Goal: Information Seeking & Learning: Learn about a topic

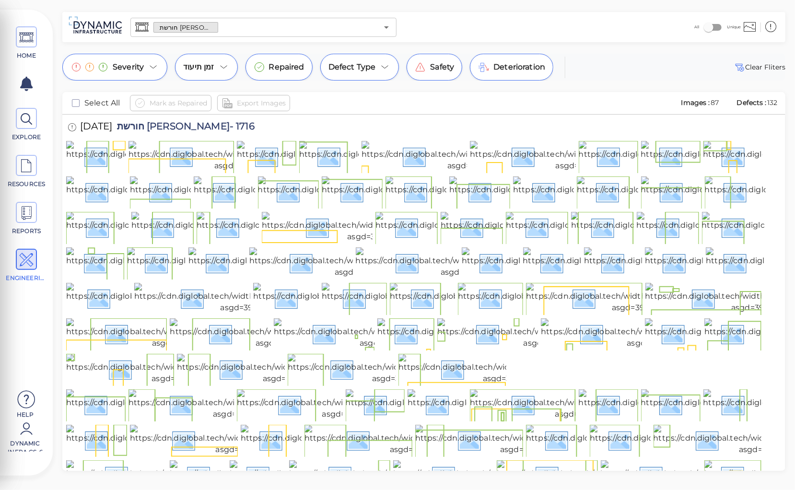
click at [231, 30] on input "text" at bounding box center [298, 27] width 160 height 13
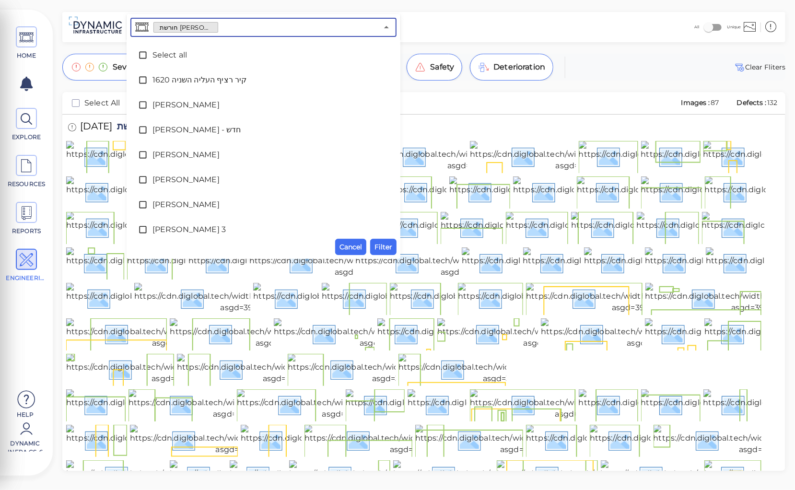
scroll to position [107, 0]
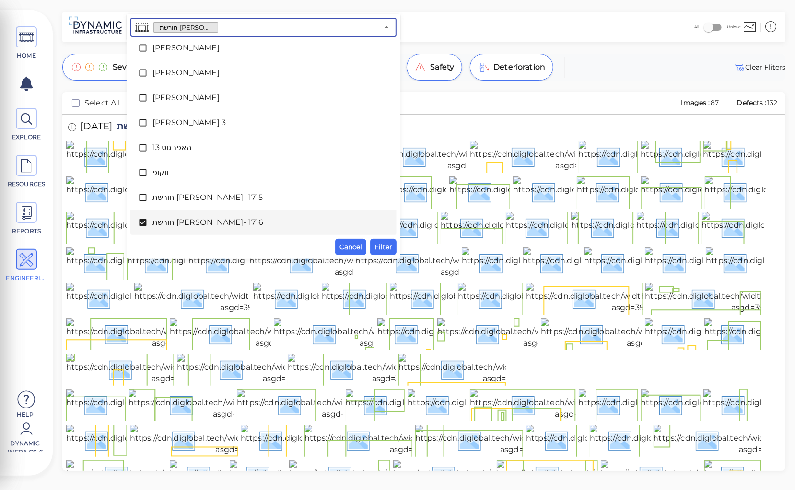
click at [144, 225] on icon at bounding box center [142, 222] width 7 height 7
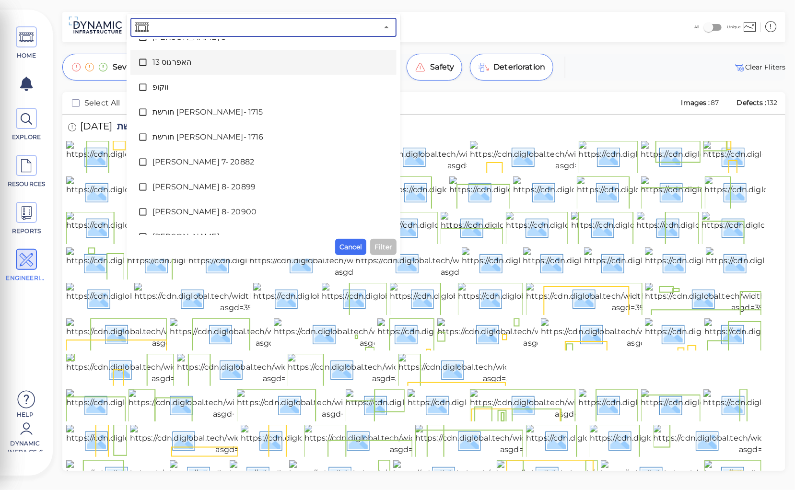
scroll to position [222, 0]
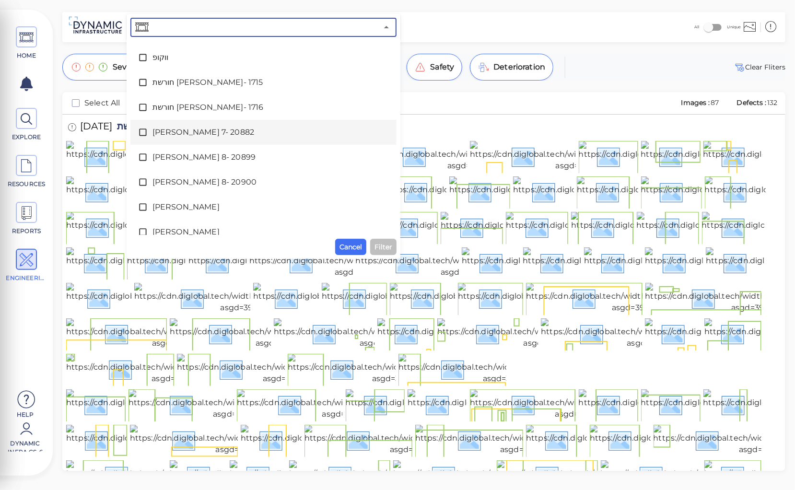
click at [196, 133] on span "[PERSON_NAME] 7- 20882" at bounding box center [263, 133] width 222 height 12
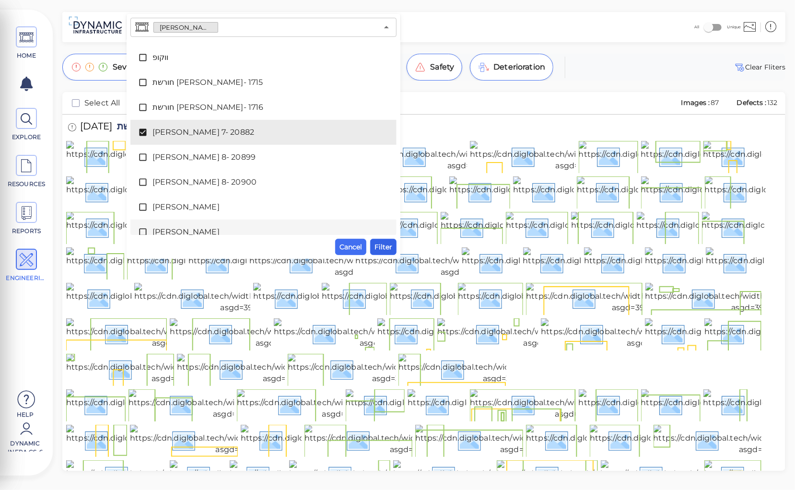
click at [383, 244] on span "Filter" at bounding box center [383, 247] width 18 height 12
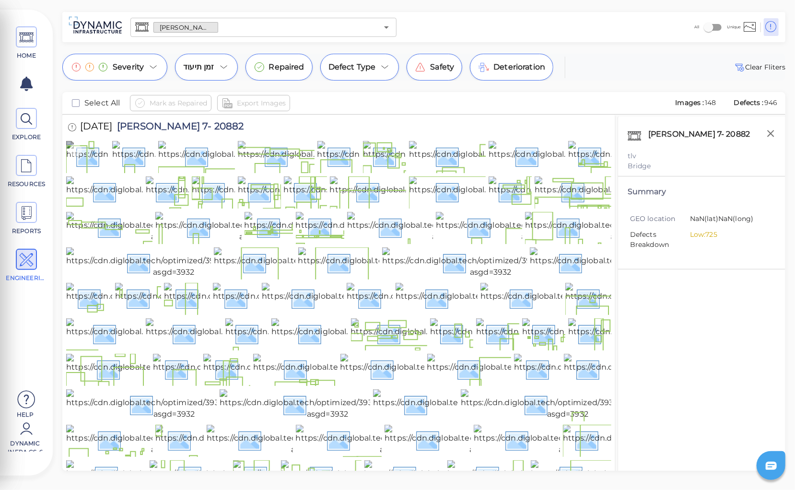
click at [90, 168] on img at bounding box center [171, 156] width 211 height 31
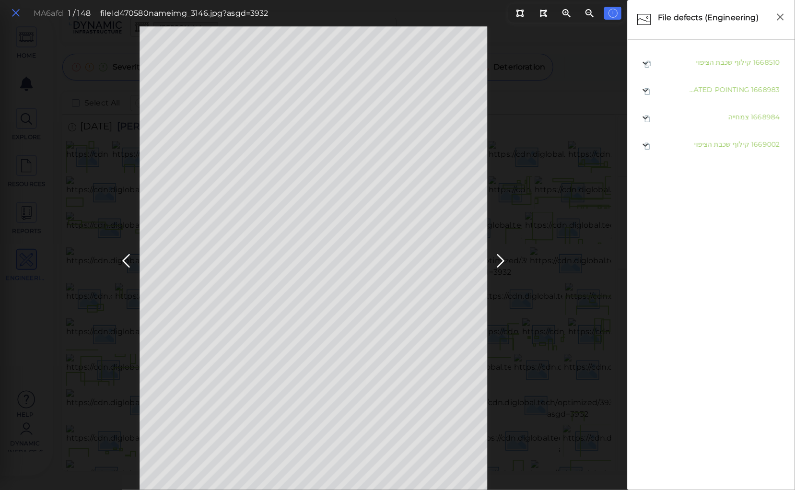
click at [15, 12] on icon at bounding box center [16, 13] width 11 height 13
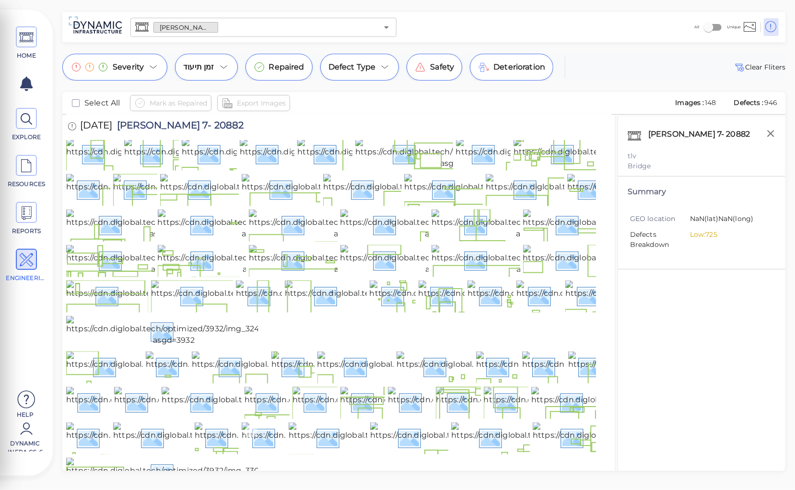
scroll to position [1712, 0]
click at [188, 458] on img at bounding box center [174, 473] width 217 height 31
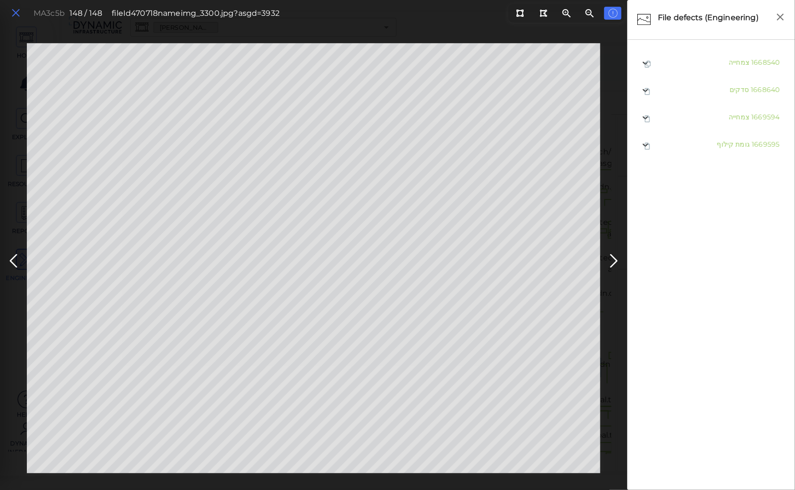
click at [17, 12] on icon at bounding box center [16, 13] width 11 height 13
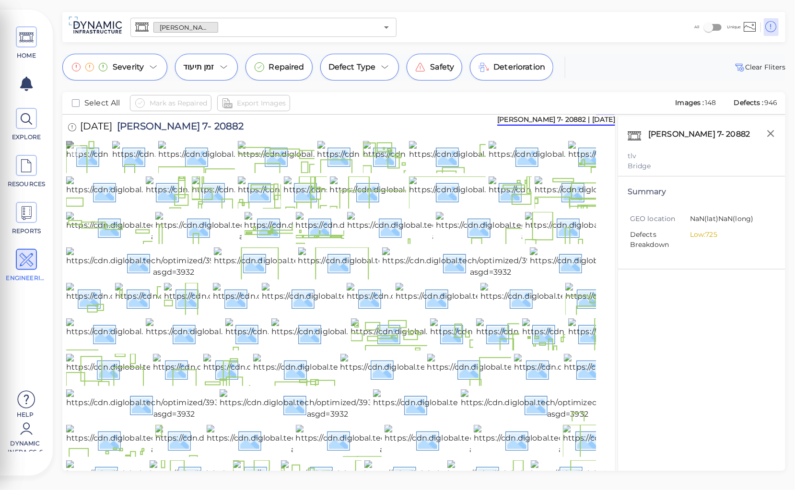
click at [102, 156] on img at bounding box center [171, 156] width 211 height 31
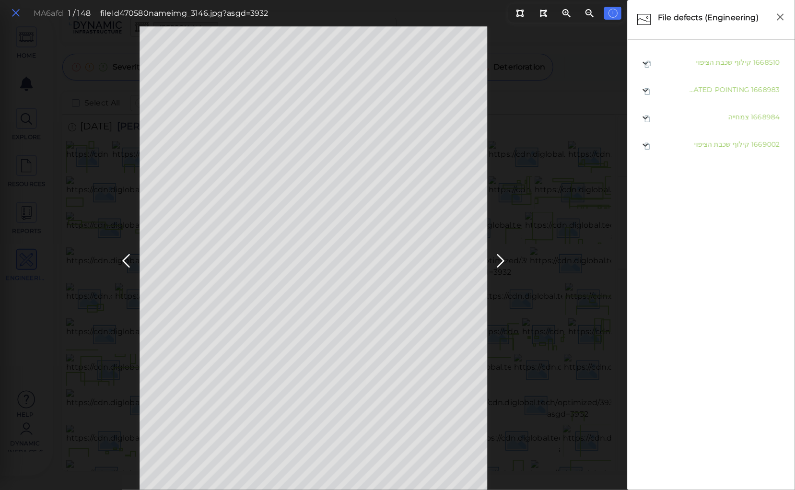
click at [17, 11] on icon at bounding box center [16, 13] width 11 height 13
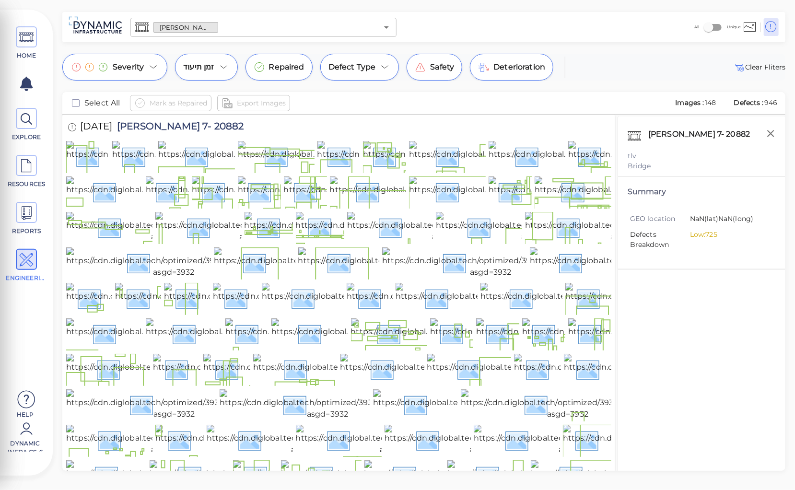
click at [192, 125] on span "[PERSON_NAME] 7- 20882" at bounding box center [177, 127] width 131 height 13
copy span "[PERSON_NAME] 7- 20882"
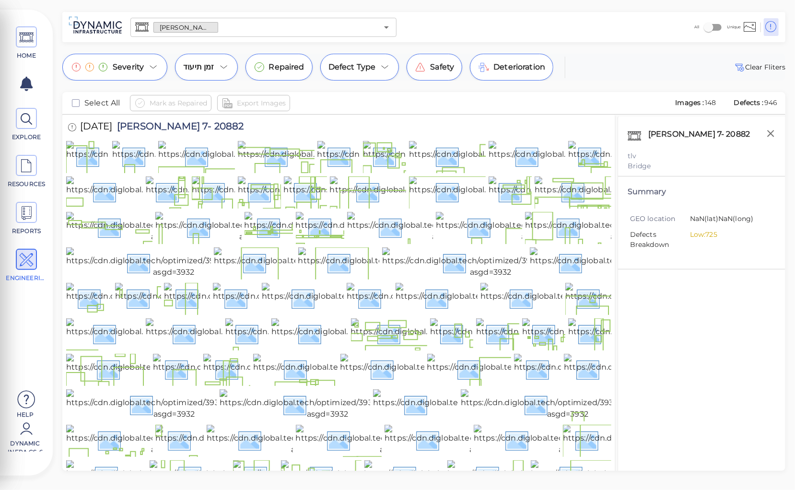
click at [189, 4] on div "HOME EXPLORE RESOURCES REPORTS ENGINEERING Help Dynamic Infra CS-6 How to My Di…" at bounding box center [397, 245] width 795 height 490
click at [168, 135] on div "[DATE] חיים [GEOGRAPHIC_DATA] 7- 20882" at bounding box center [165, 128] width 198 height 26
click at [190, 127] on span "[PERSON_NAME] 7- 20882" at bounding box center [177, 127] width 131 height 13
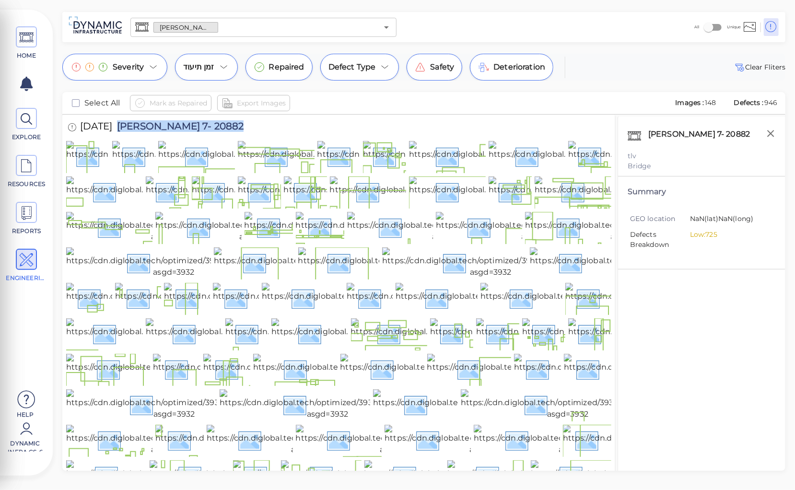
click at [190, 127] on span "[PERSON_NAME] 7- 20882" at bounding box center [177, 127] width 131 height 13
copy span "[PERSON_NAME] 7- 20882"
click at [573, 31] on div "All Unique" at bounding box center [591, 27] width 383 height 26
click at [86, 172] on img at bounding box center [171, 156] width 211 height 31
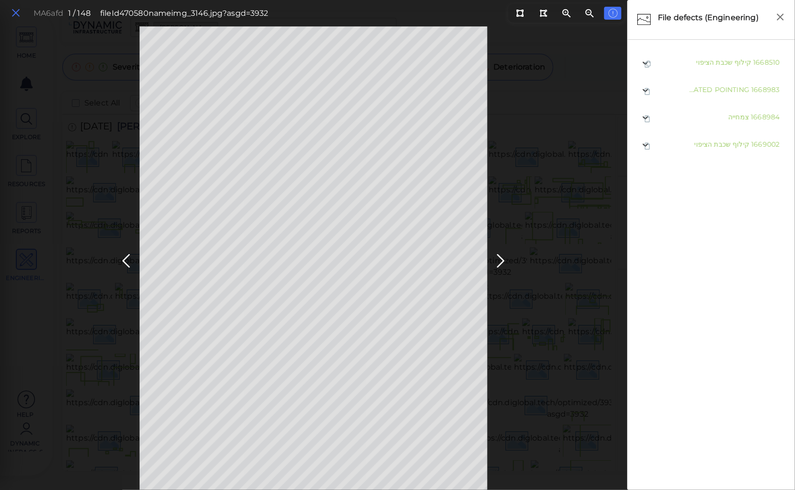
click at [14, 12] on icon at bounding box center [16, 13] width 11 height 13
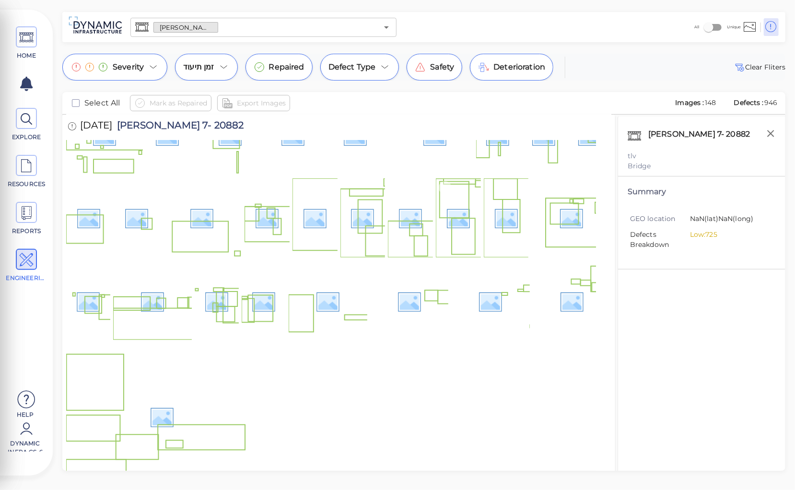
scroll to position [1712, 0]
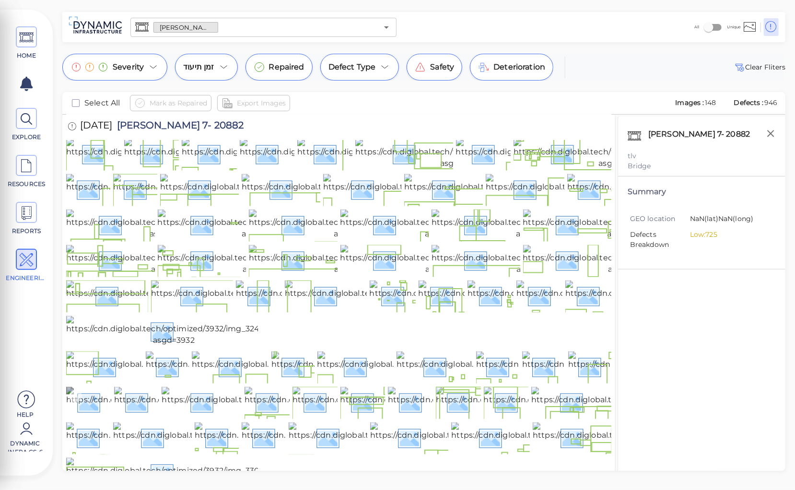
click at [84, 387] on img at bounding box center [172, 402] width 212 height 31
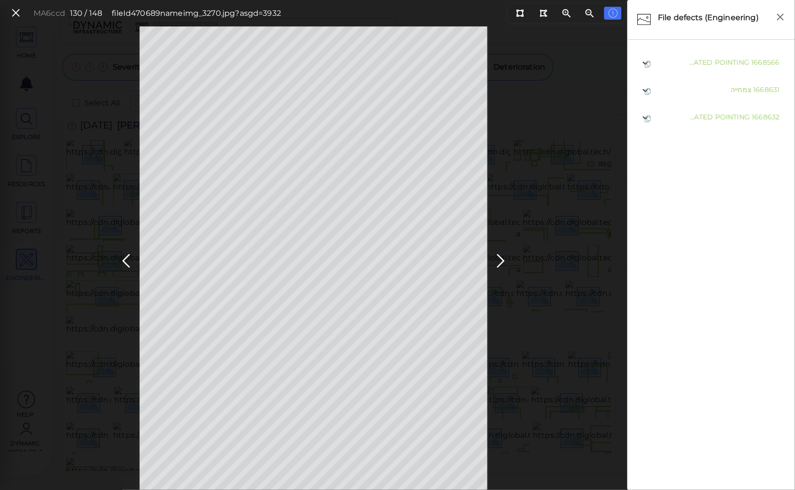
drag, startPoint x: 15, startPoint y: 13, endPoint x: 19, endPoint y: 21, distance: 7.9
click at [15, 13] on icon at bounding box center [16, 13] width 11 height 13
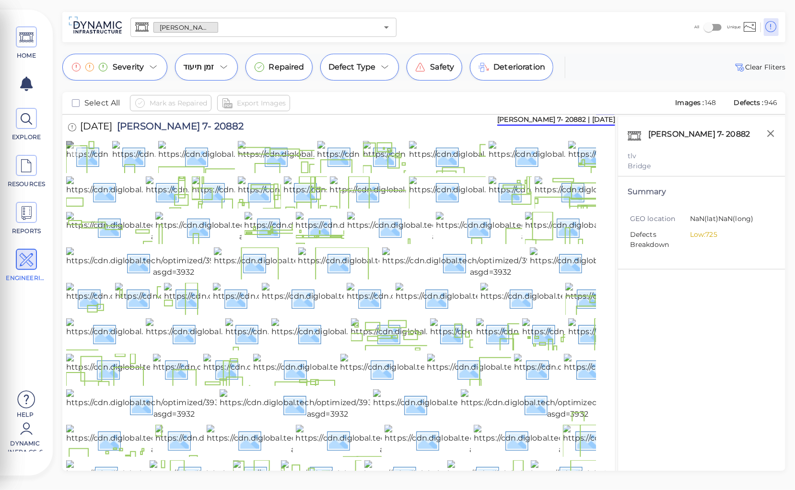
click at [81, 169] on img at bounding box center [171, 156] width 211 height 31
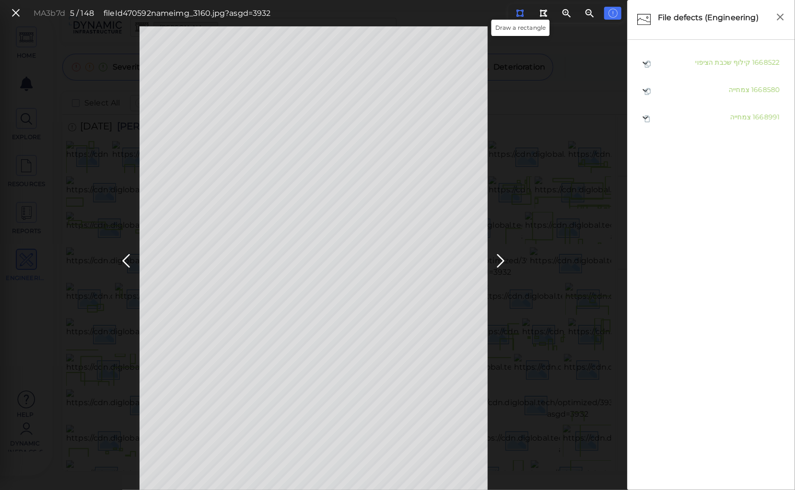
click at [519, 13] on icon at bounding box center [520, 13] width 8 height 7
click at [128, 257] on icon at bounding box center [125, 261] width 15 height 19
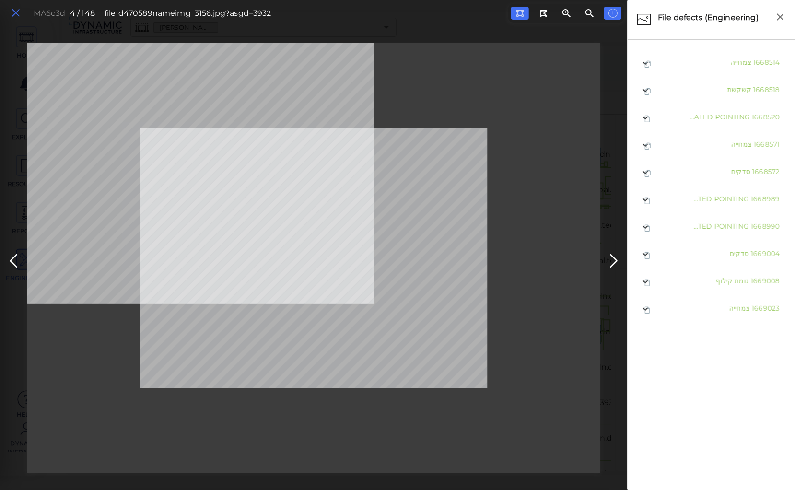
click at [14, 15] on icon at bounding box center [16, 13] width 11 height 13
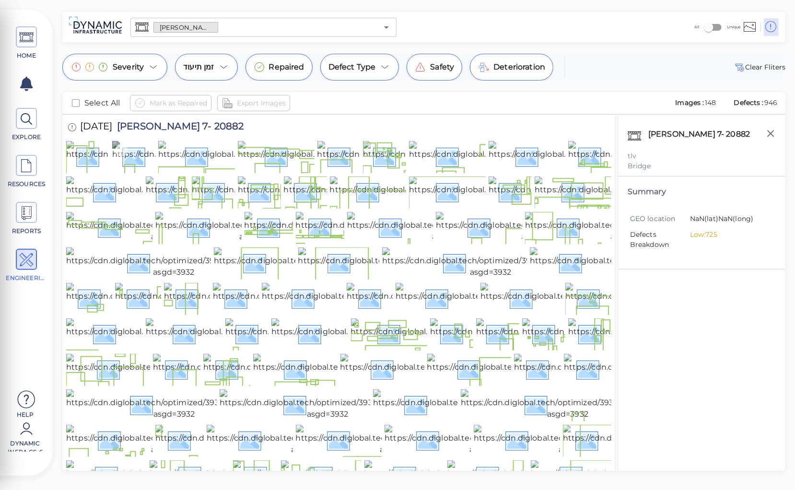
click at [134, 169] on img at bounding box center [217, 156] width 211 height 31
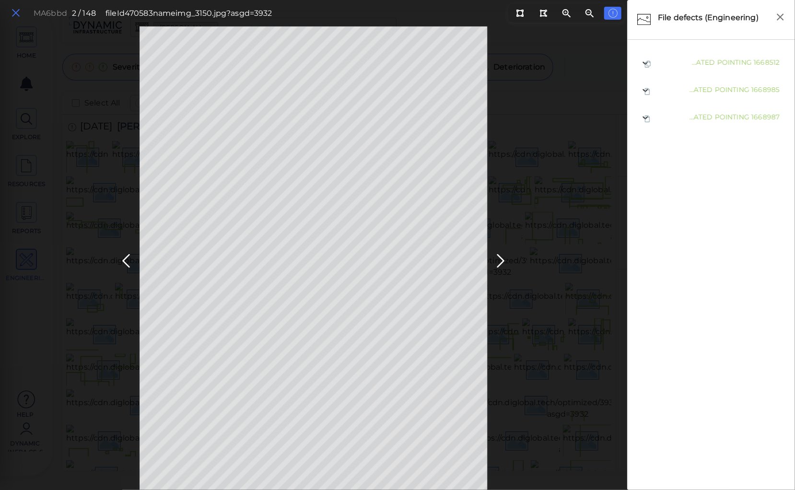
click at [18, 12] on icon at bounding box center [16, 13] width 11 height 13
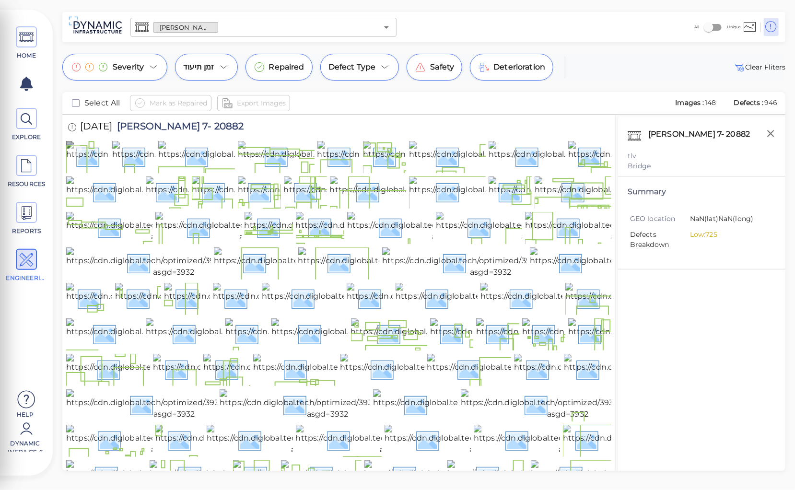
click at [97, 169] on img at bounding box center [171, 156] width 211 height 31
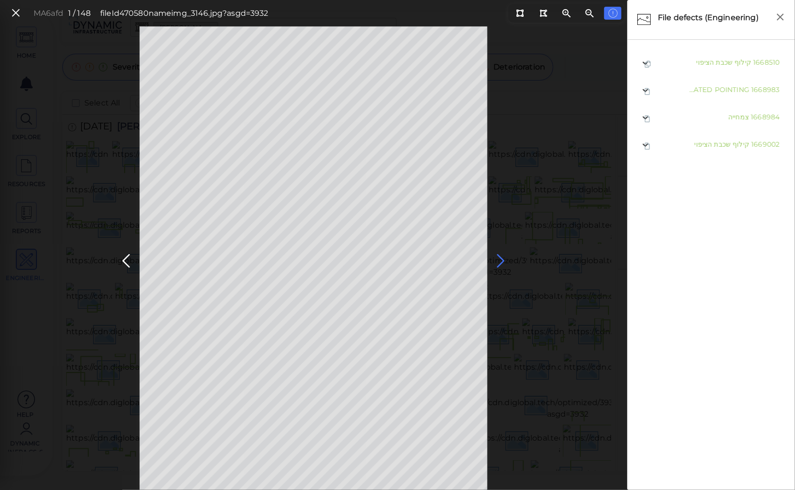
click at [502, 261] on icon at bounding box center [500, 261] width 15 height 19
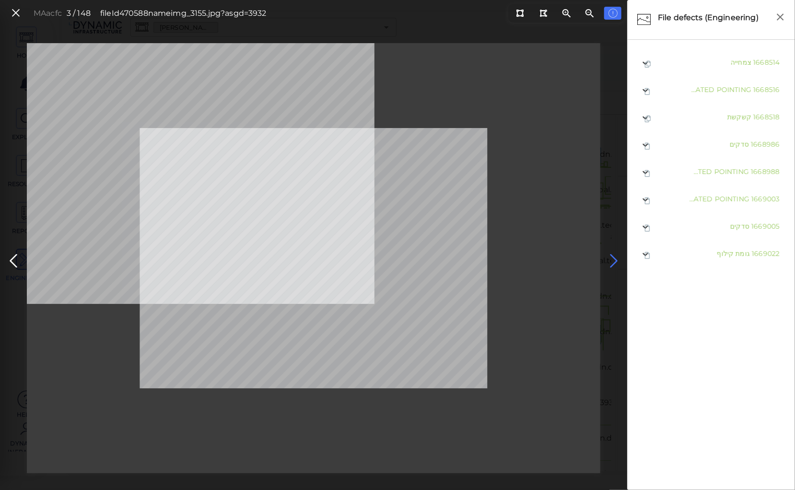
click at [615, 258] on icon at bounding box center [613, 261] width 15 height 19
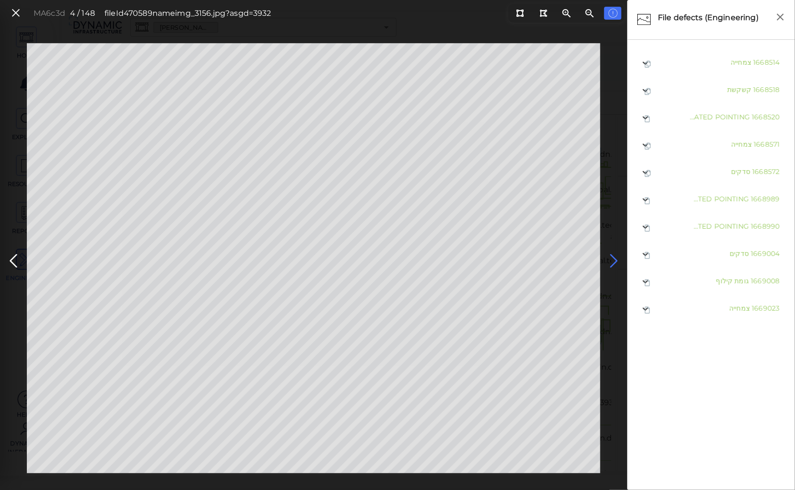
click at [614, 257] on icon at bounding box center [613, 261] width 15 height 19
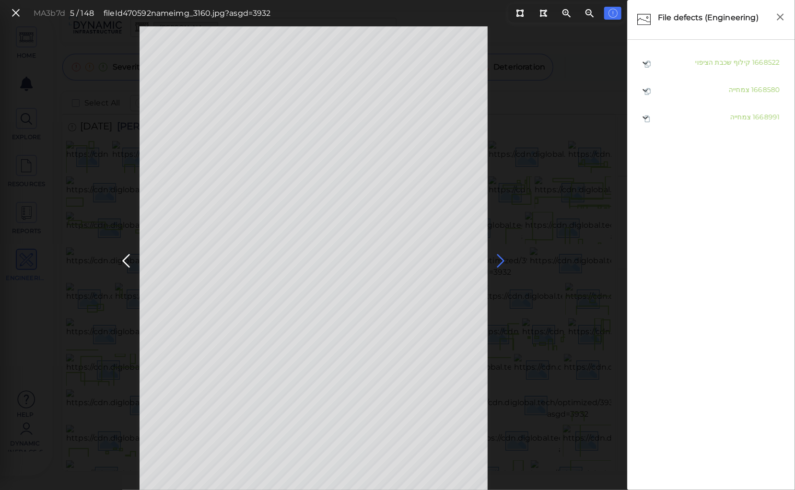
click at [500, 256] on icon at bounding box center [500, 261] width 15 height 19
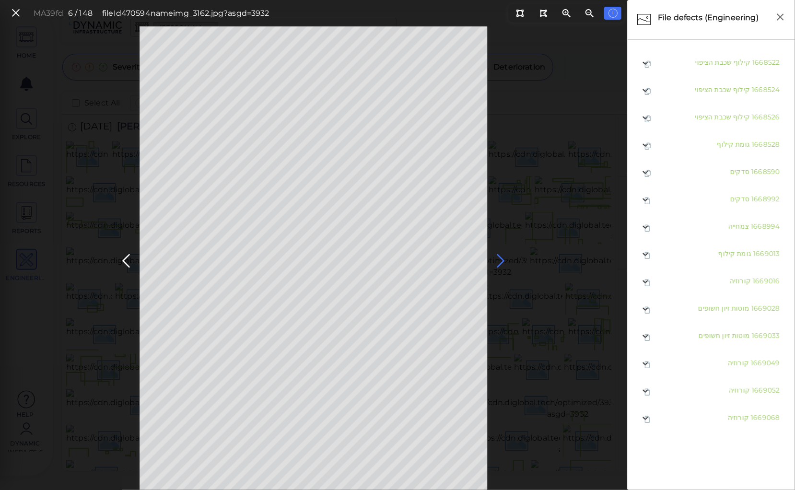
click at [500, 255] on icon at bounding box center [500, 261] width 15 height 19
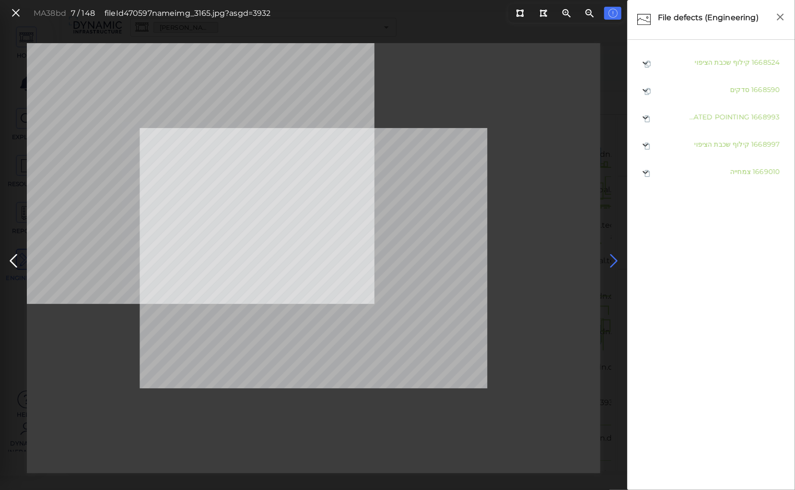
click at [615, 260] on icon at bounding box center [613, 261] width 15 height 19
